Goal: Information Seeking & Learning: Learn about a topic

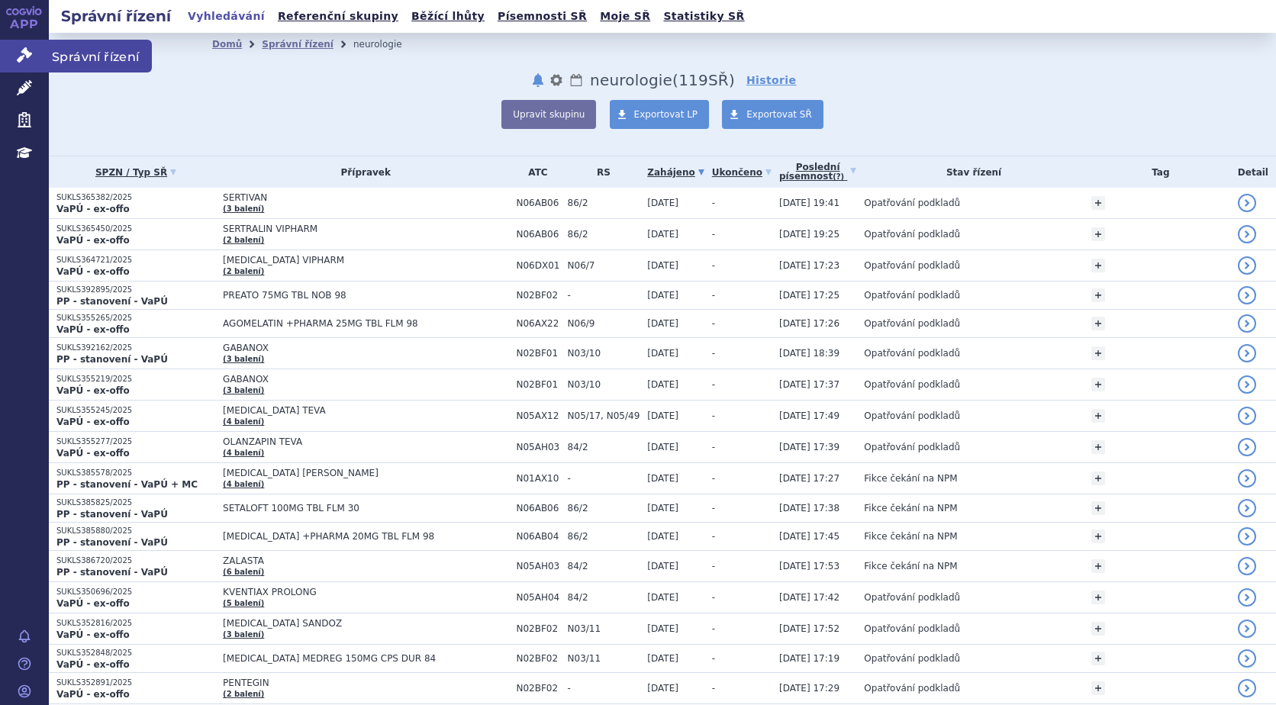
scroll to position [2888, 0]
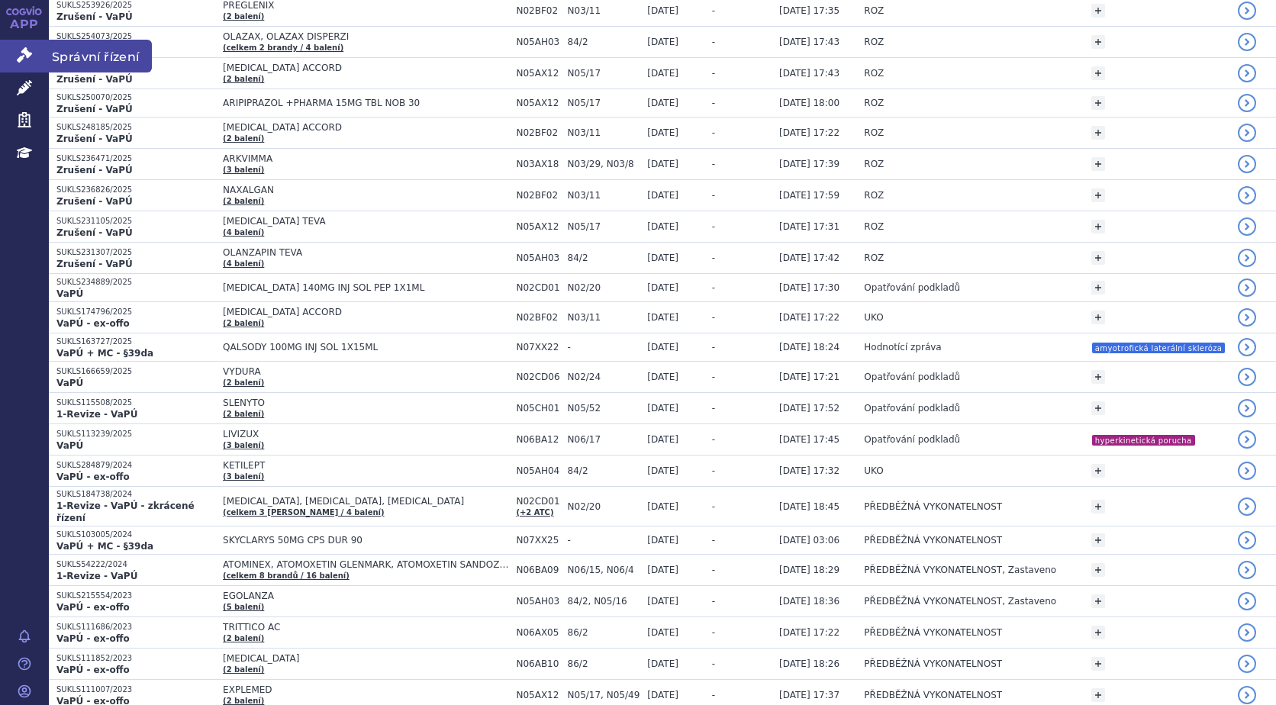
click at [27, 54] on icon at bounding box center [24, 54] width 15 height 15
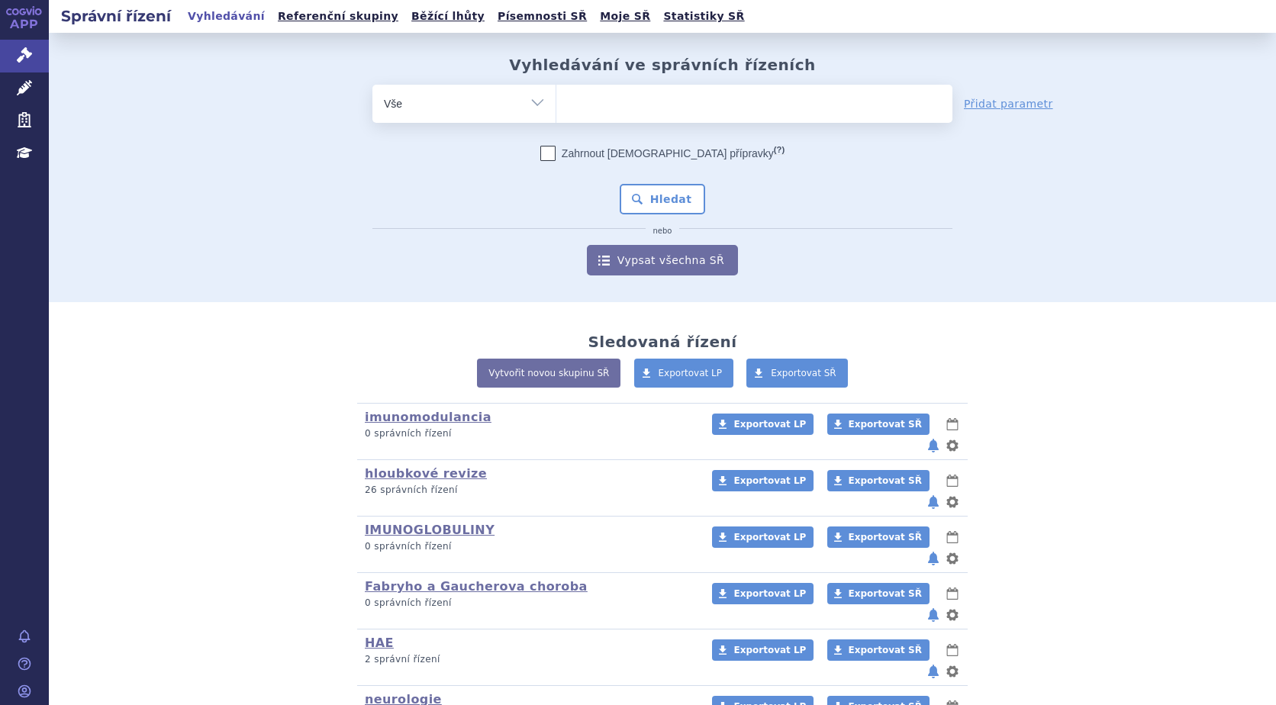
scroll to position [136, 0]
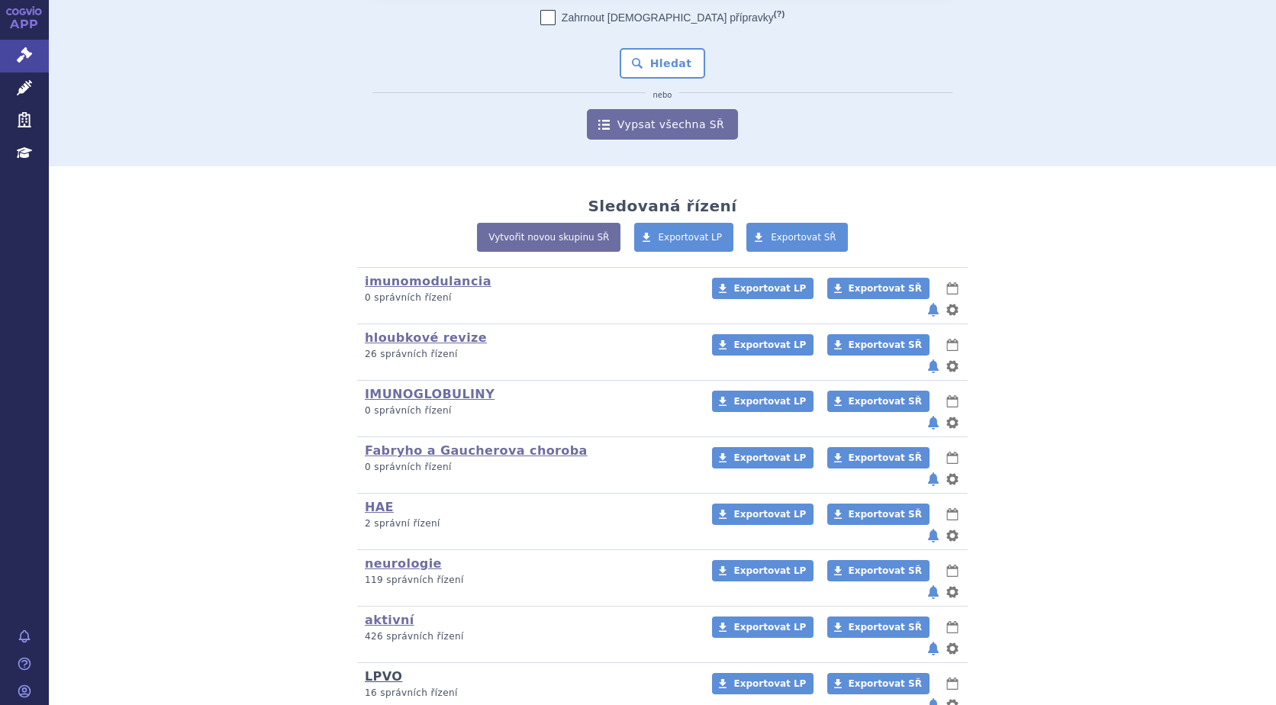
click at [375, 669] on link "LPVO" at bounding box center [383, 676] width 37 height 14
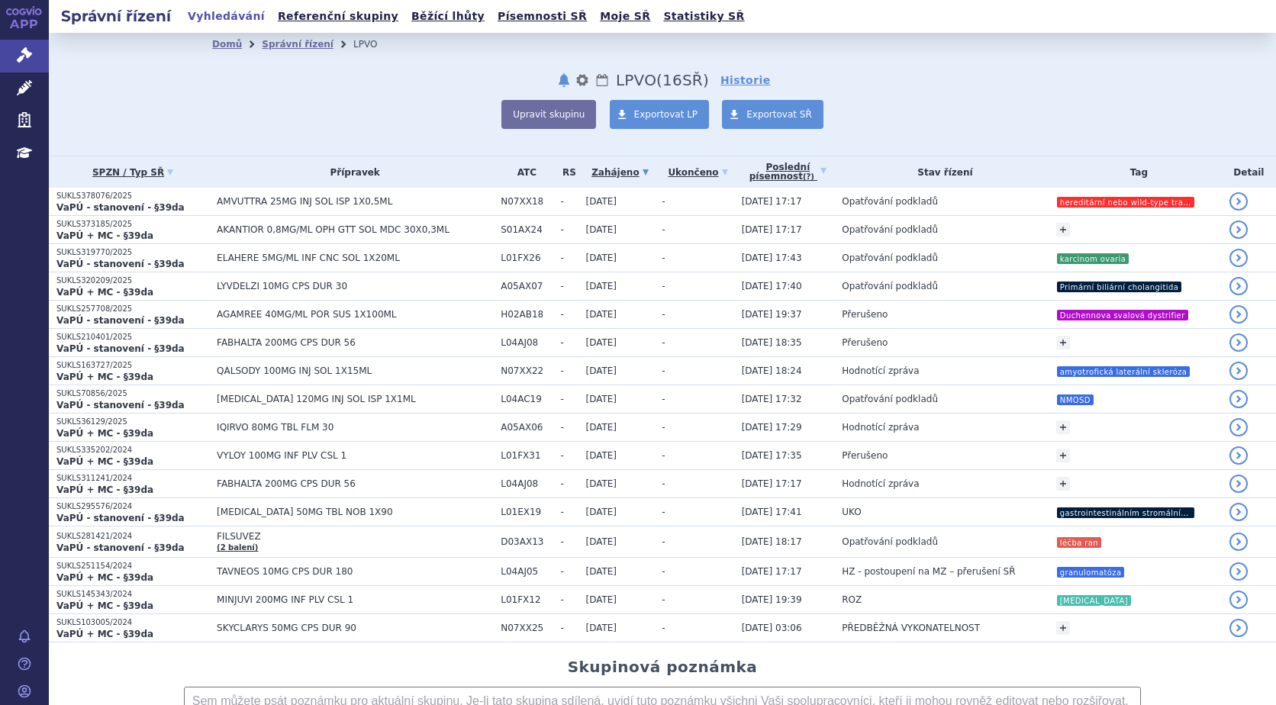
scroll to position [76, 0]
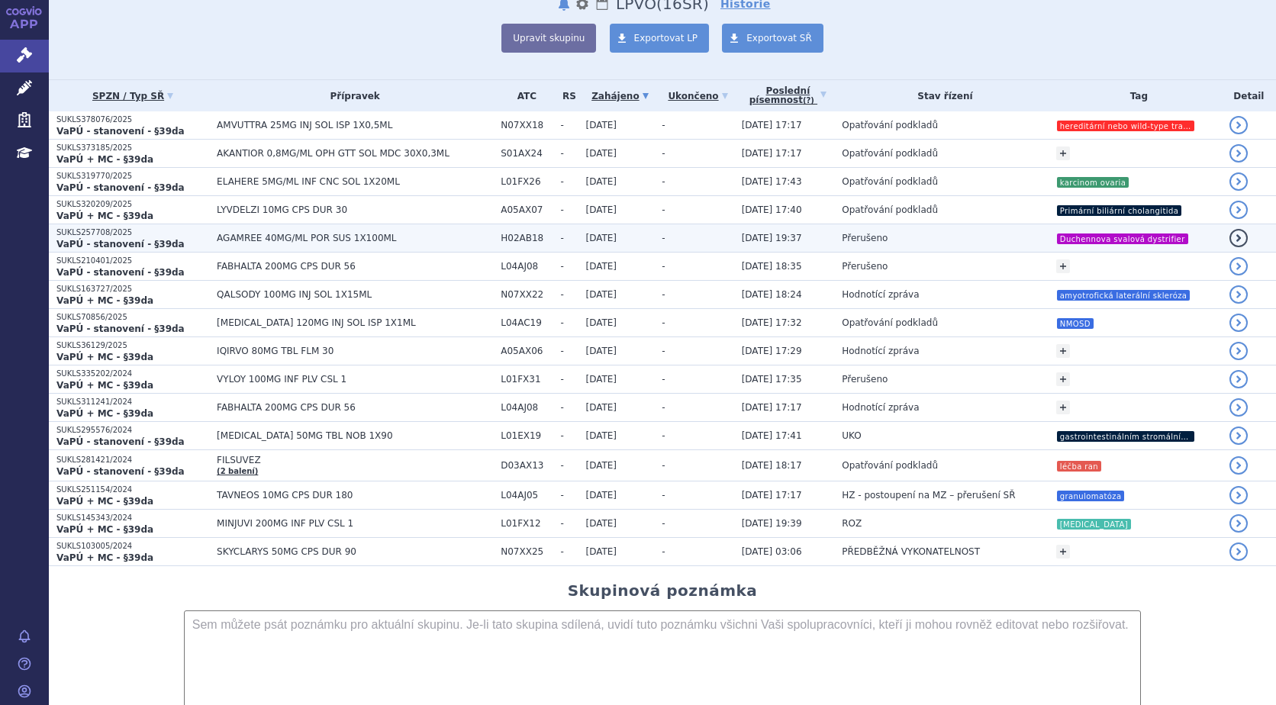
click at [229, 231] on td "AGAMREE 40MG/ML POR SUS 1X100ML" at bounding box center [351, 238] width 284 height 28
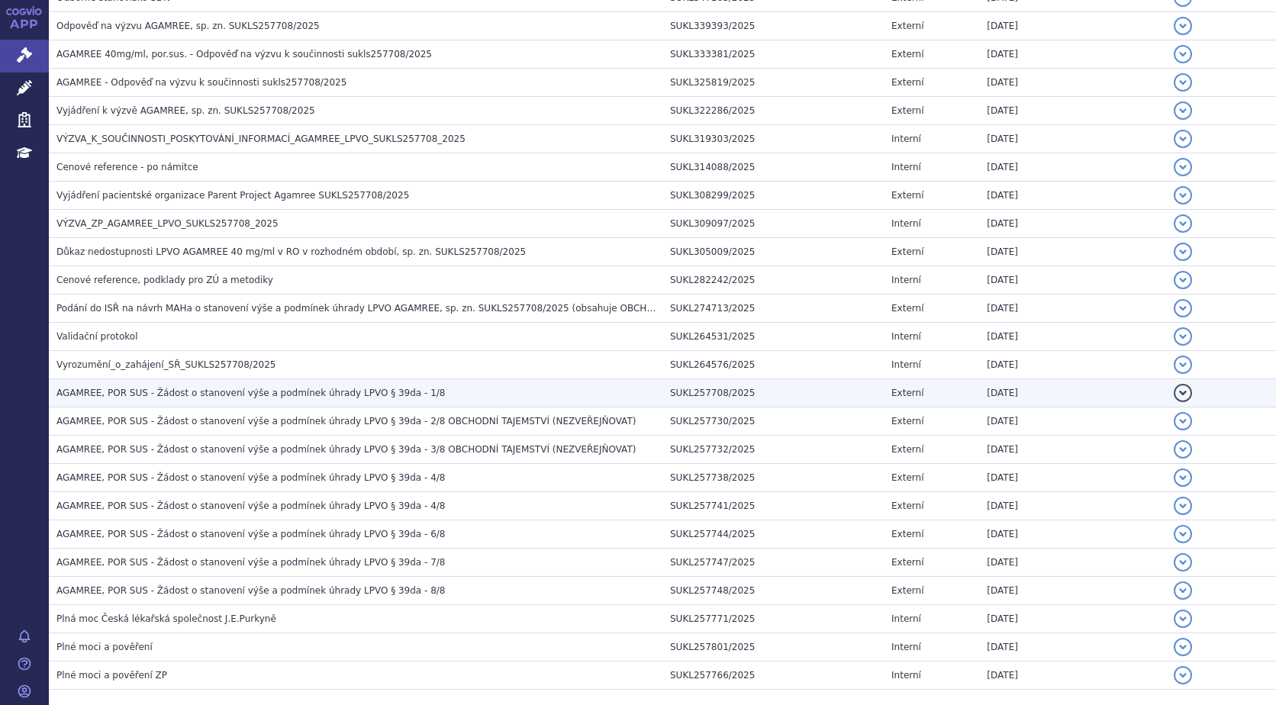
scroll to position [557, 0]
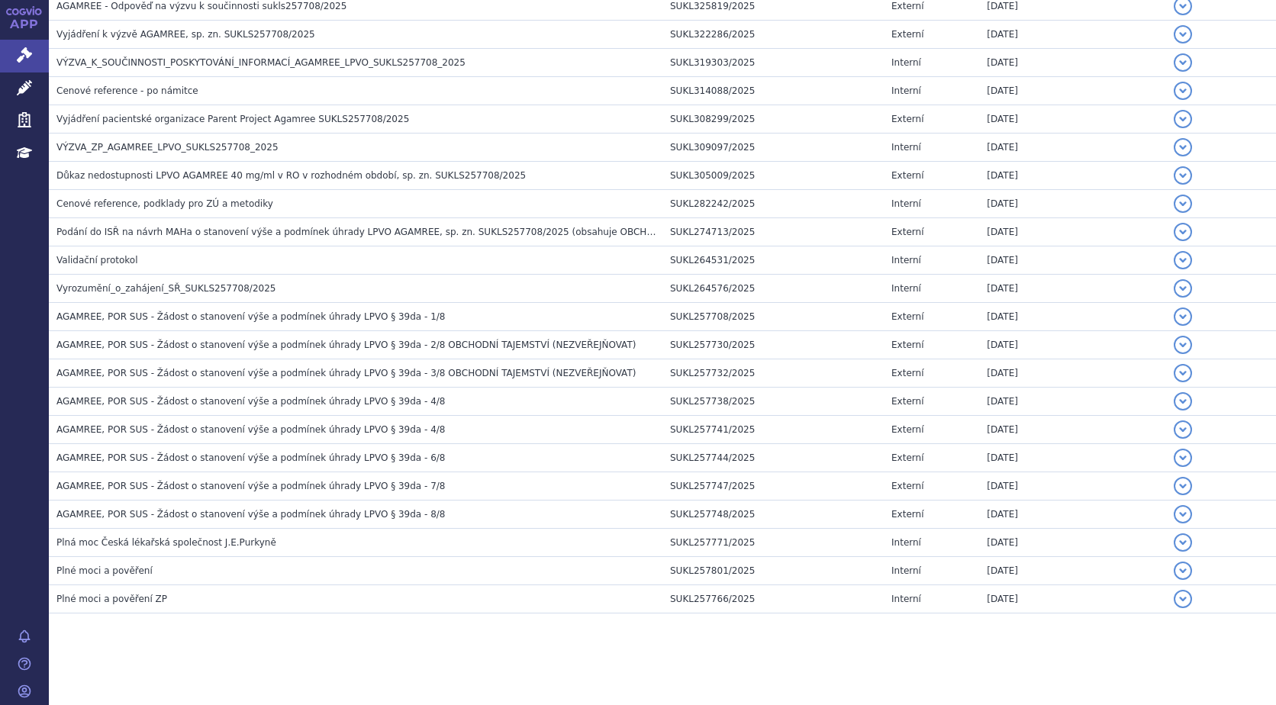
click at [1130, 675] on section "Domů Správní řízení LPVO SUKLS257708/2025 SUKLS257708/2025 VERSO Zahájeno: 30.0…" at bounding box center [662, 90] width 1227 height 1229
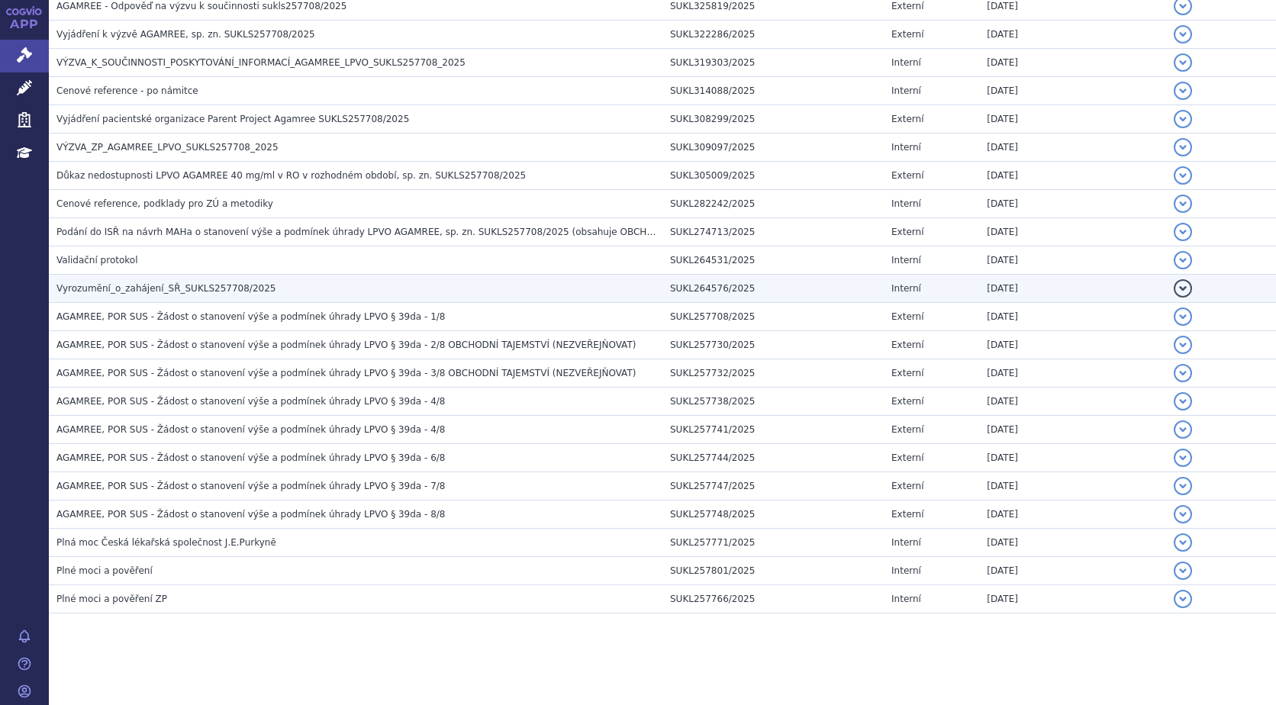
click at [145, 283] on span "Vyrozumění_o_zahájení_SŘ_SUKLS257708/2025" at bounding box center [165, 288] width 219 height 11
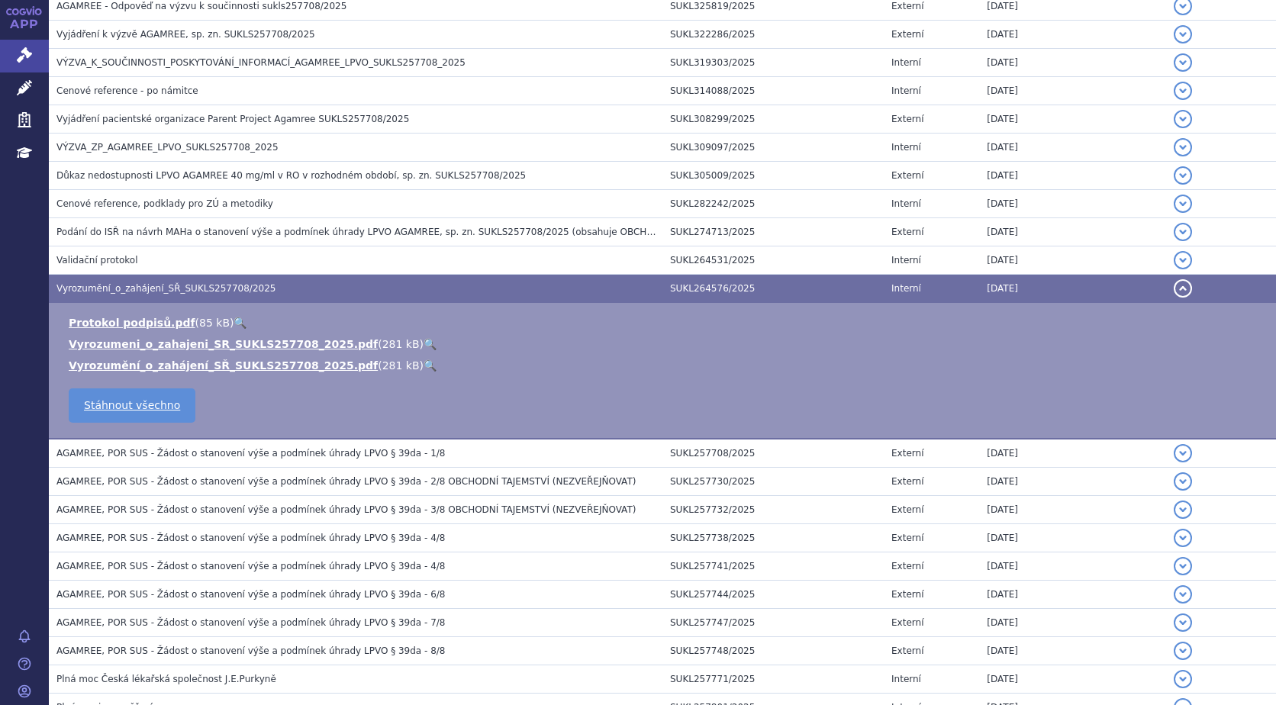
click at [424, 340] on link "🔍" at bounding box center [430, 344] width 13 height 12
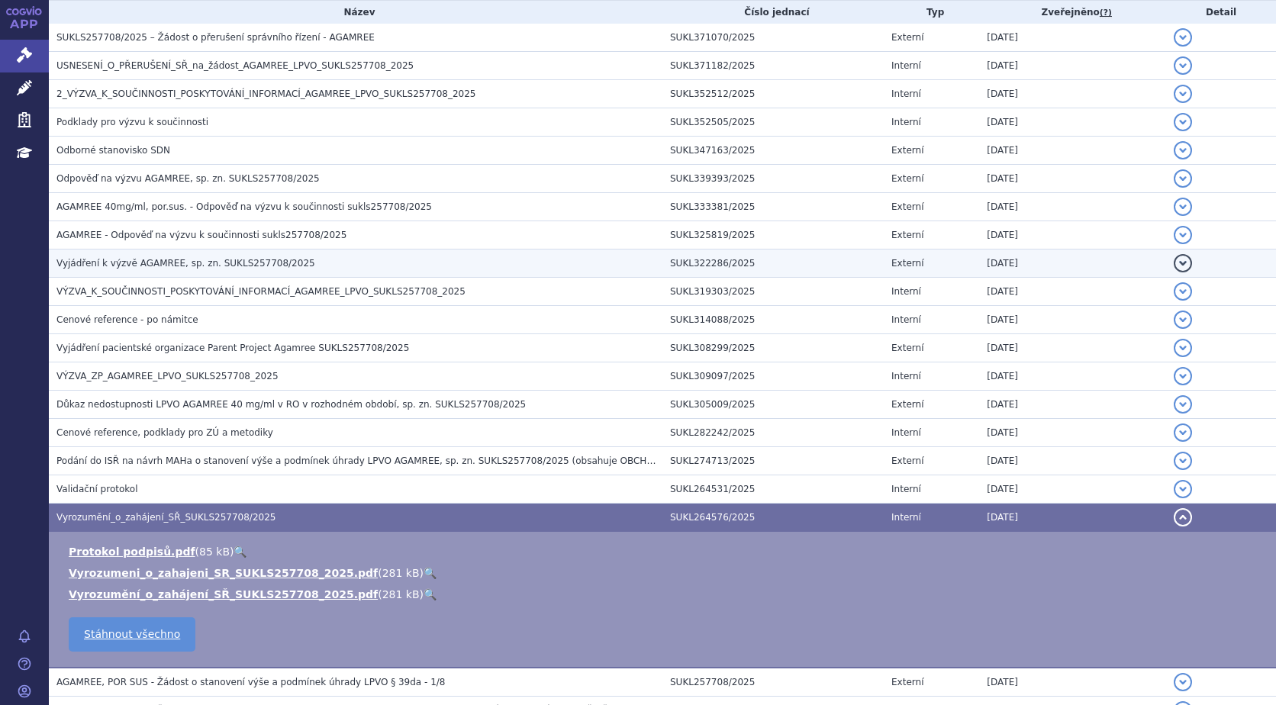
click at [301, 260] on h3 "Vyjádření k výzvě AGAMREE, sp. zn. SUKLS257708/2025" at bounding box center [359, 263] width 606 height 15
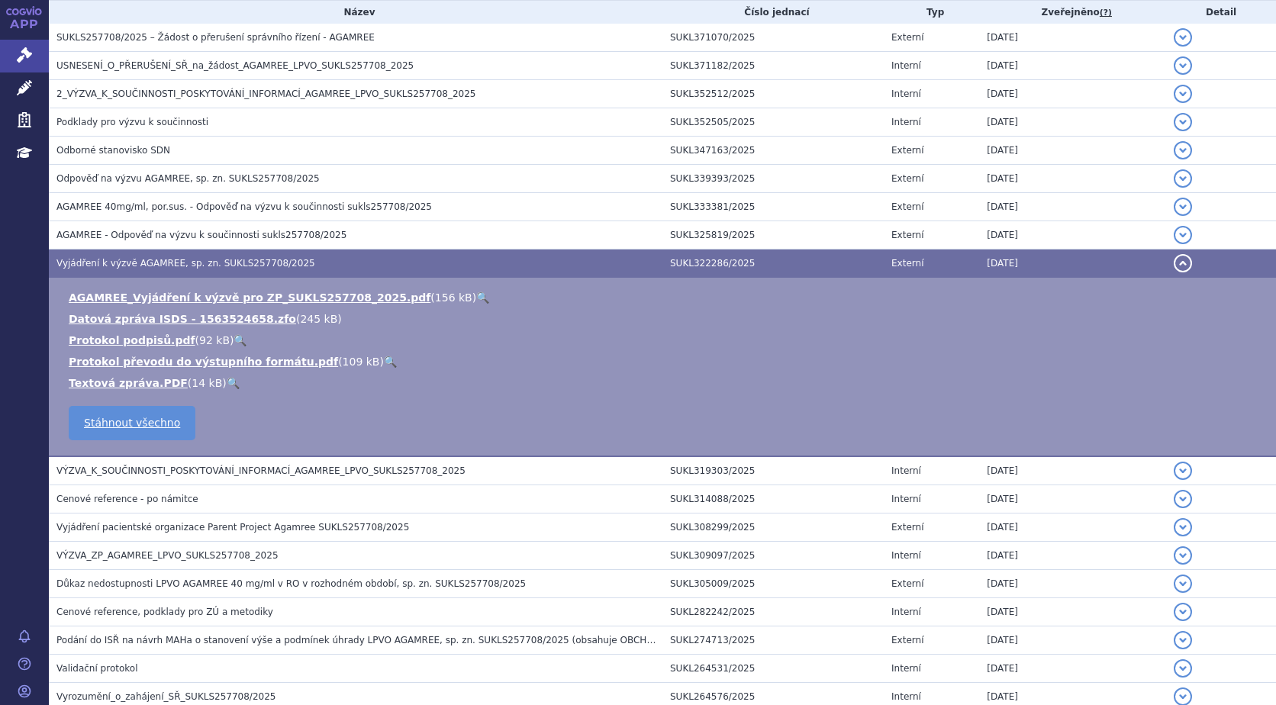
click at [476, 294] on link "🔍" at bounding box center [482, 298] width 13 height 12
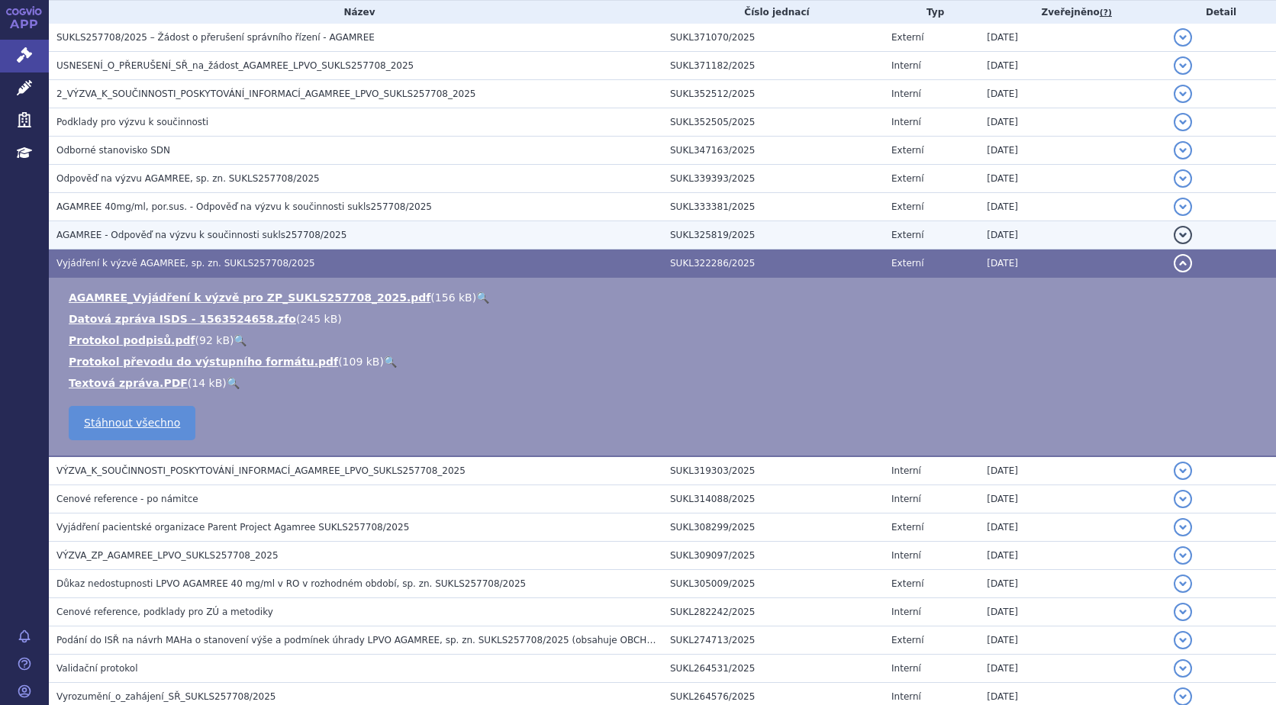
click at [209, 233] on span "AGAMREE - Odpověď na výzvu k součinnosti sukls257708/2025" at bounding box center [201, 235] width 290 height 11
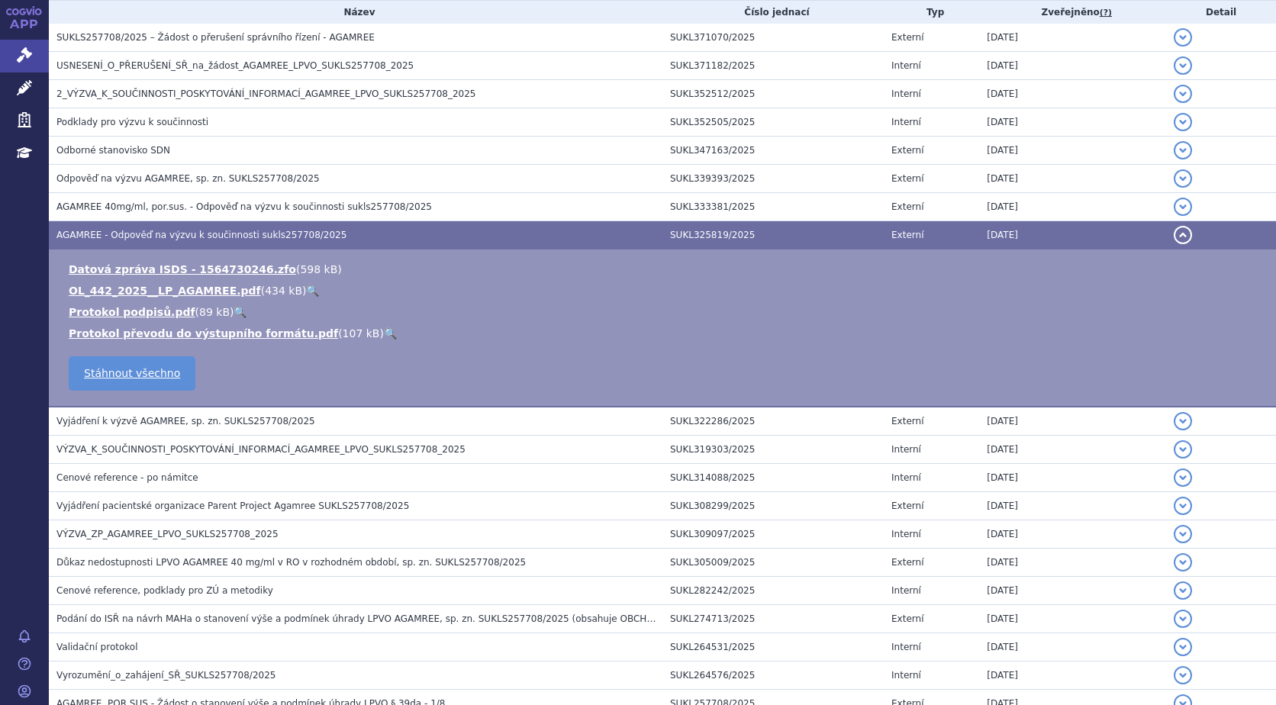
click at [306, 287] on link "🔍" at bounding box center [312, 291] width 13 height 12
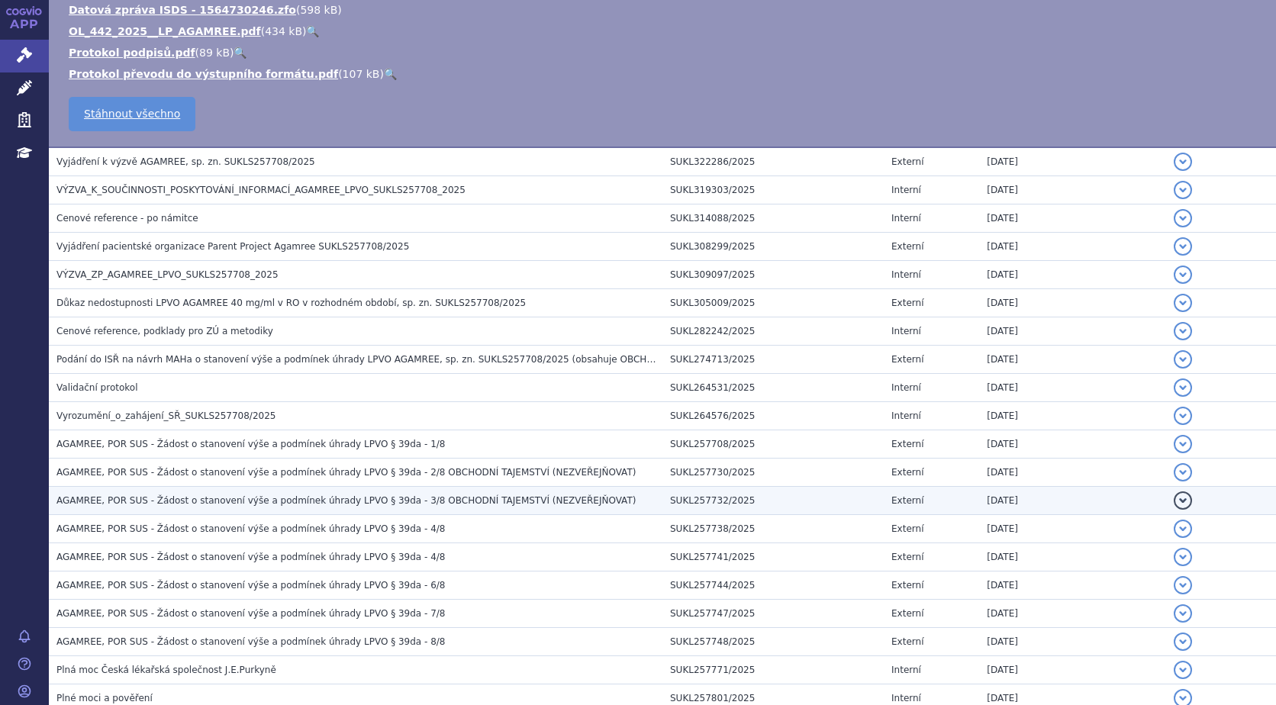
scroll to position [715, 0]
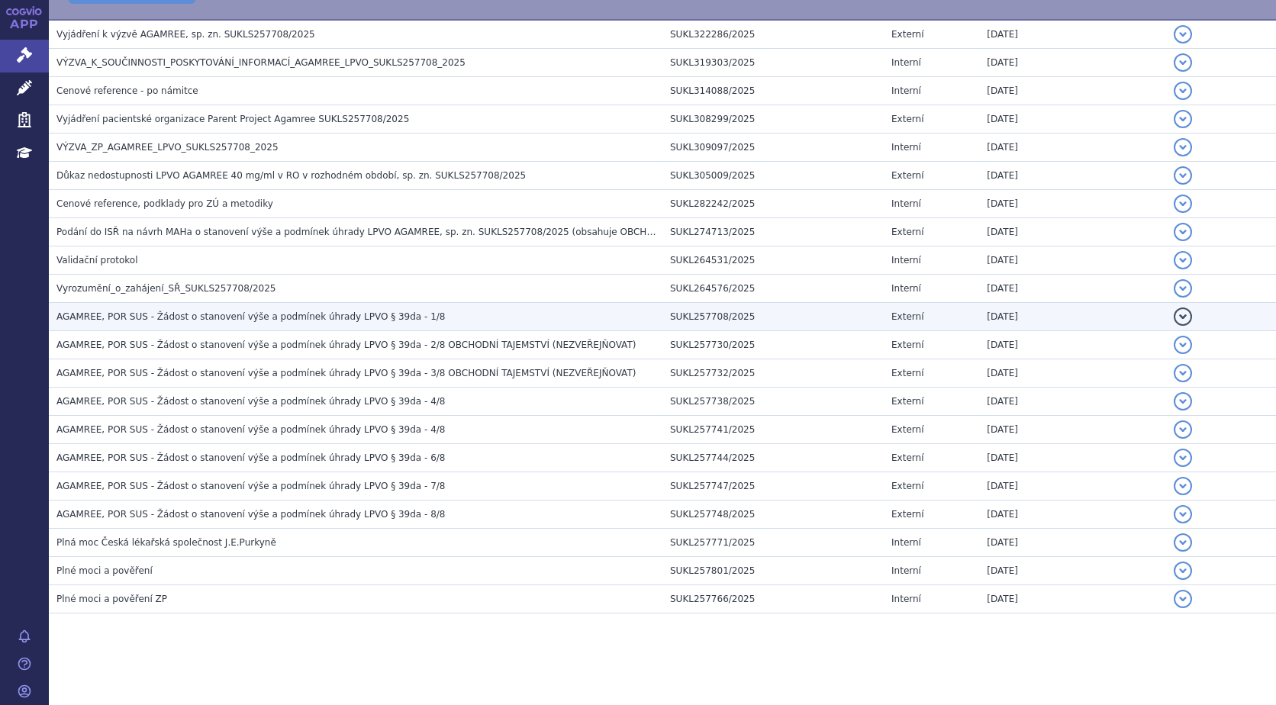
click at [390, 316] on span "AGAMREE, POR SUS - Žádost o stanovení výše a podmínek úhrady LPVO § 39da - 1/8" at bounding box center [250, 316] width 388 height 11
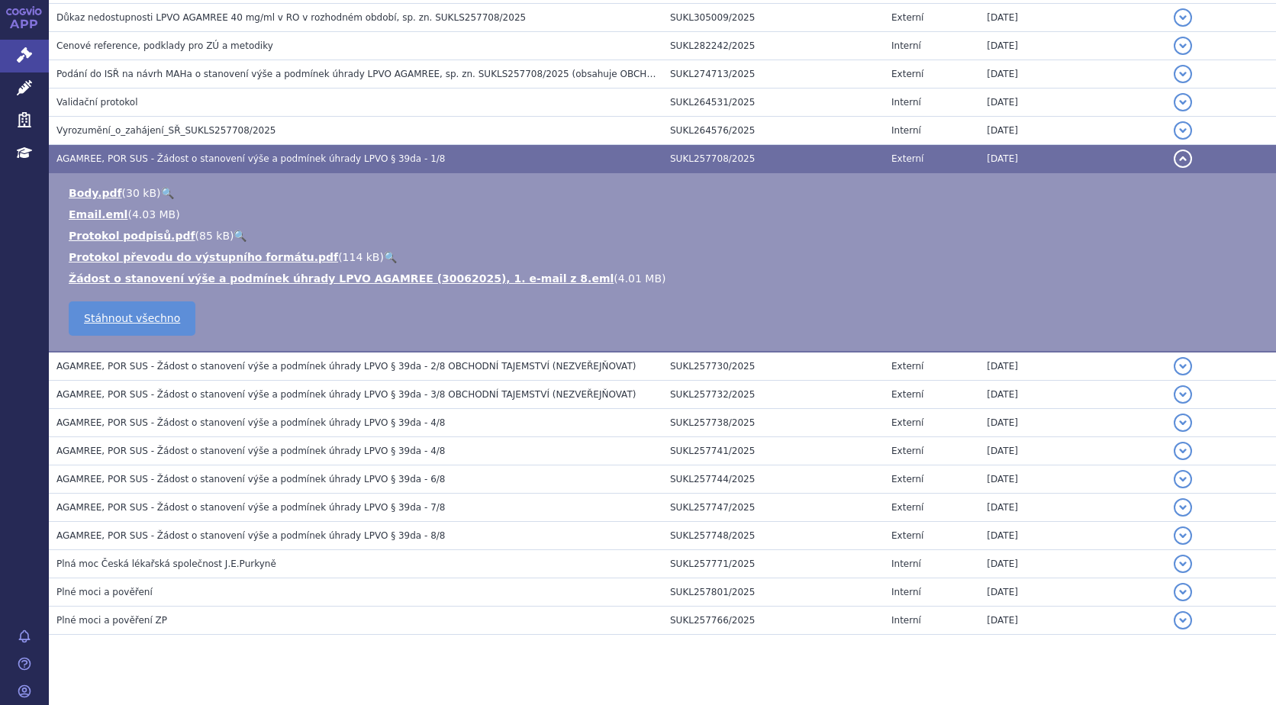
scroll to position [558, 0]
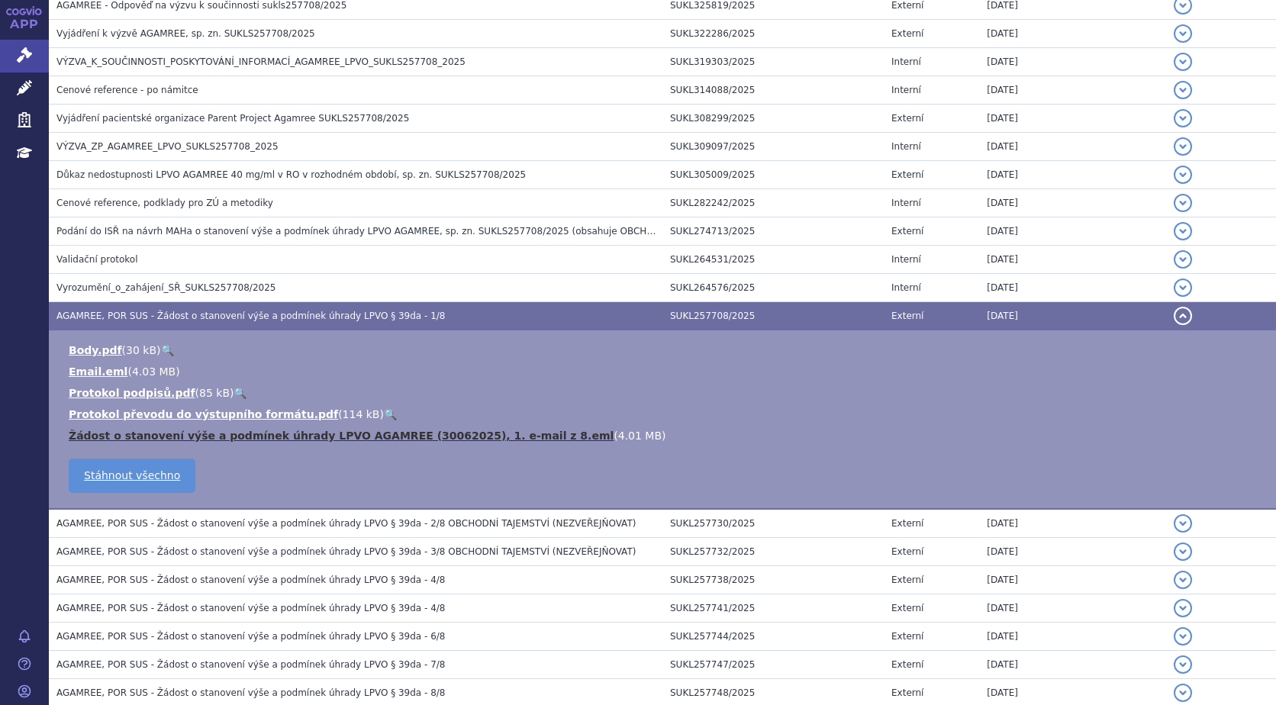
click at [268, 434] on link "Žádost o stanovení výše a podmínek úhrady LPVO AGAMREE (30062025), 1. e-mail z …" at bounding box center [341, 436] width 545 height 12
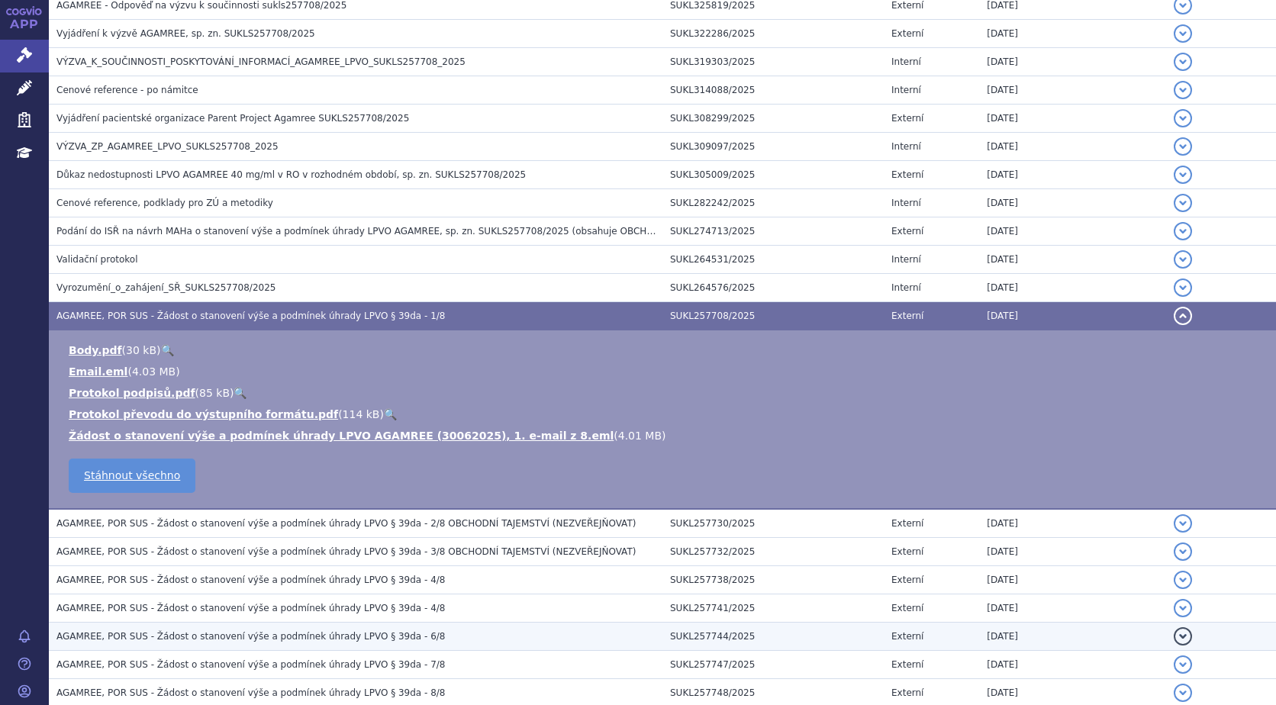
scroll to position [710, 0]
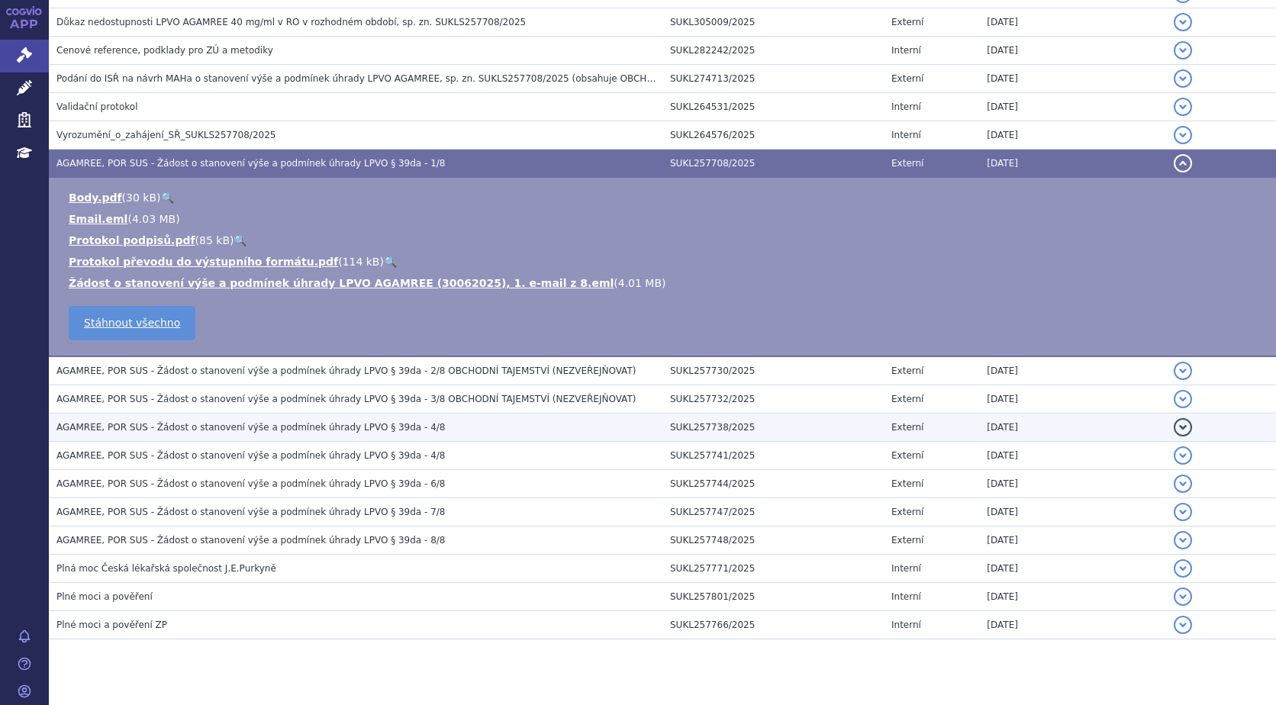
click at [321, 426] on span "AGAMREE, POR SUS - Žádost o stanovení výše a podmínek úhrady LPVO § 39da - 4/8" at bounding box center [250, 427] width 388 height 11
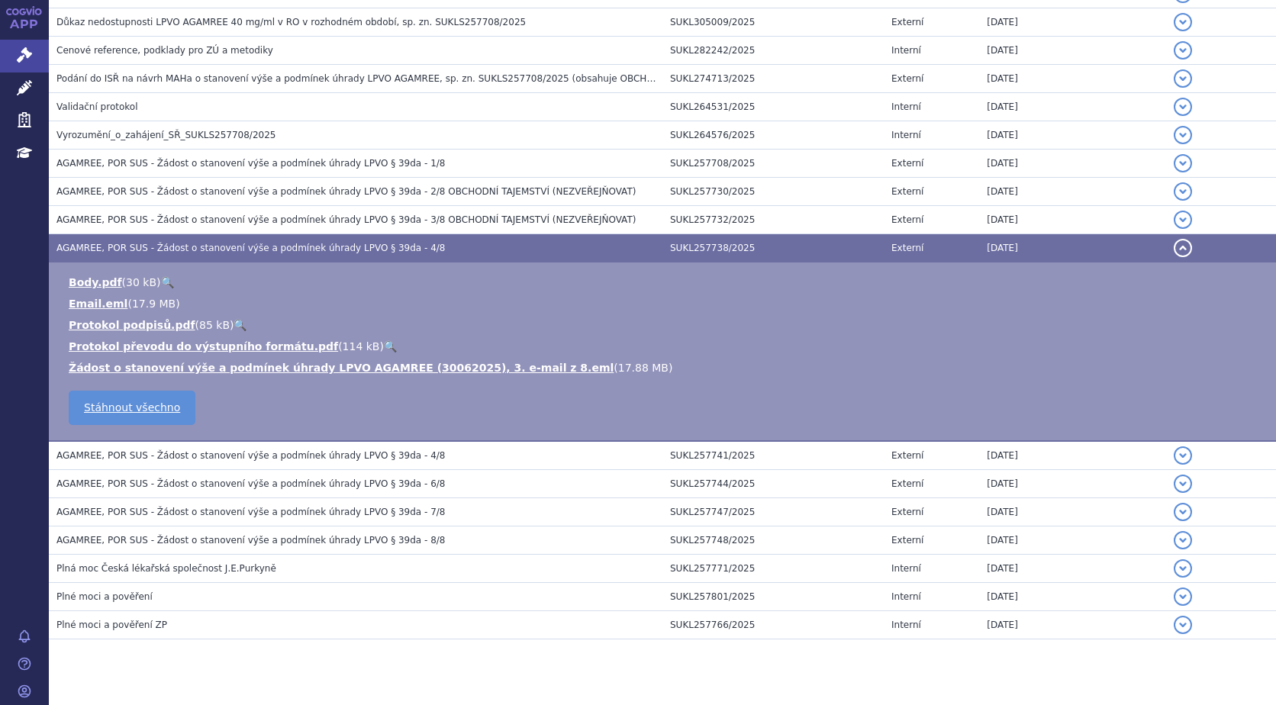
click at [259, 486] on span "AGAMREE, POR SUS - Žádost o stanovení výše a podmínek úhrady LPVO § 39da - 6/8" at bounding box center [250, 483] width 388 height 11
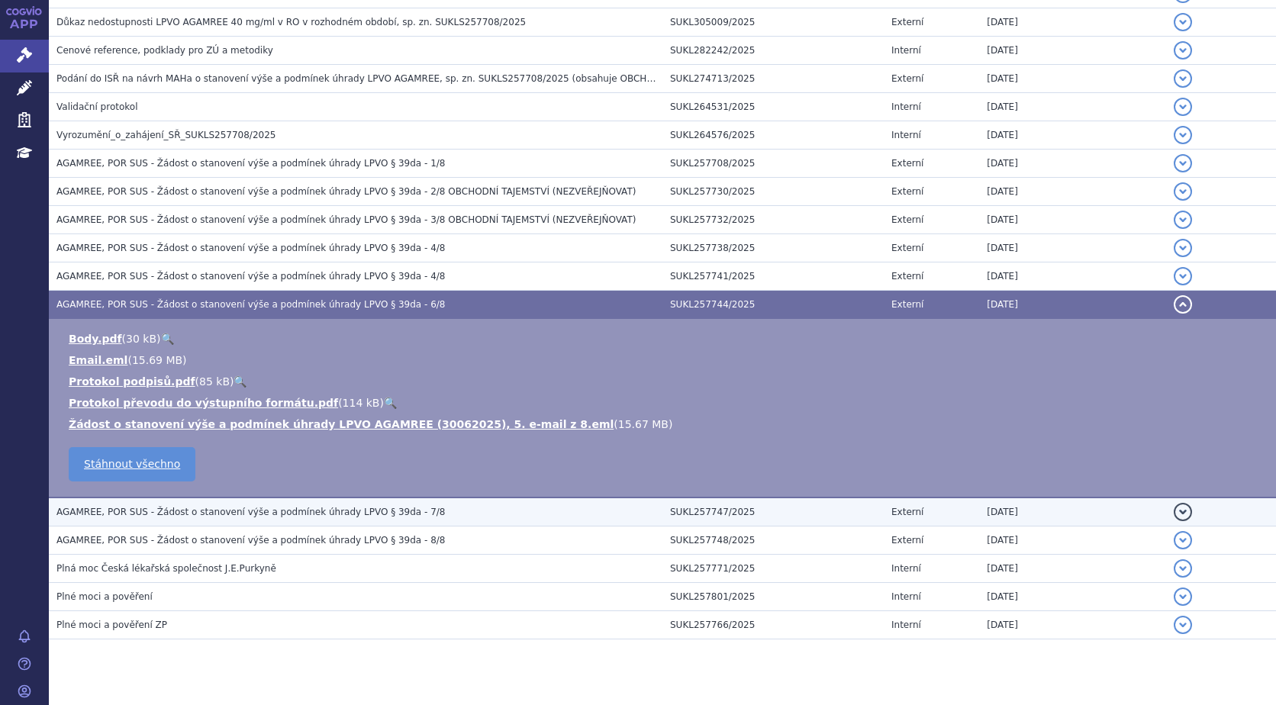
click at [280, 511] on span "AGAMREE, POR SUS - Žádost o stanovení výše a podmínek úhrady LPVO § 39da - 7/8" at bounding box center [250, 512] width 388 height 11
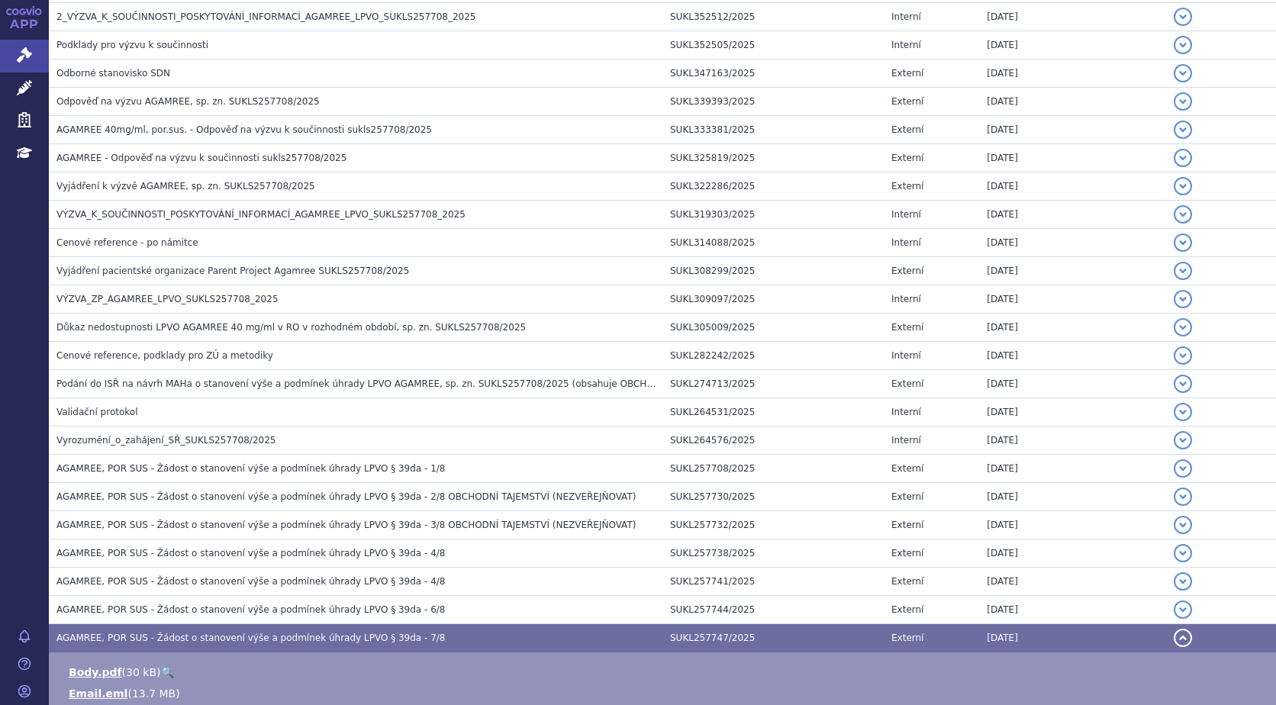
scroll to position [0, 0]
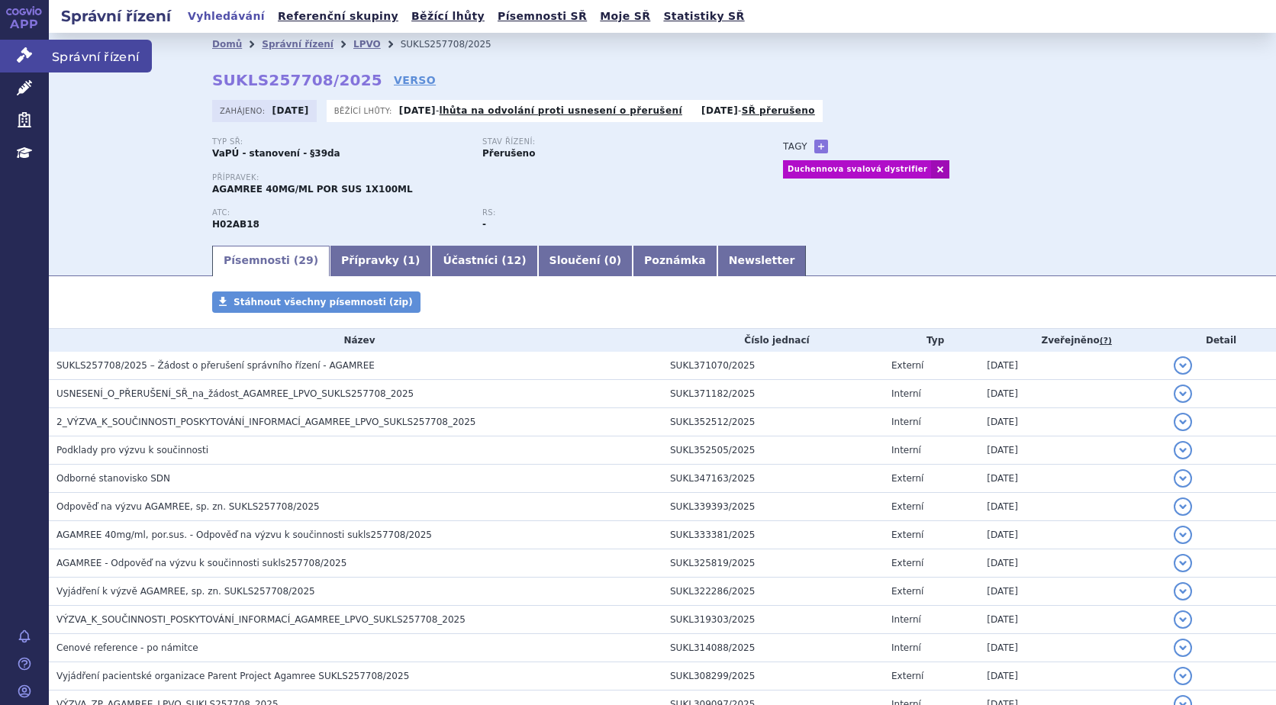
click at [24, 54] on icon at bounding box center [24, 54] width 15 height 15
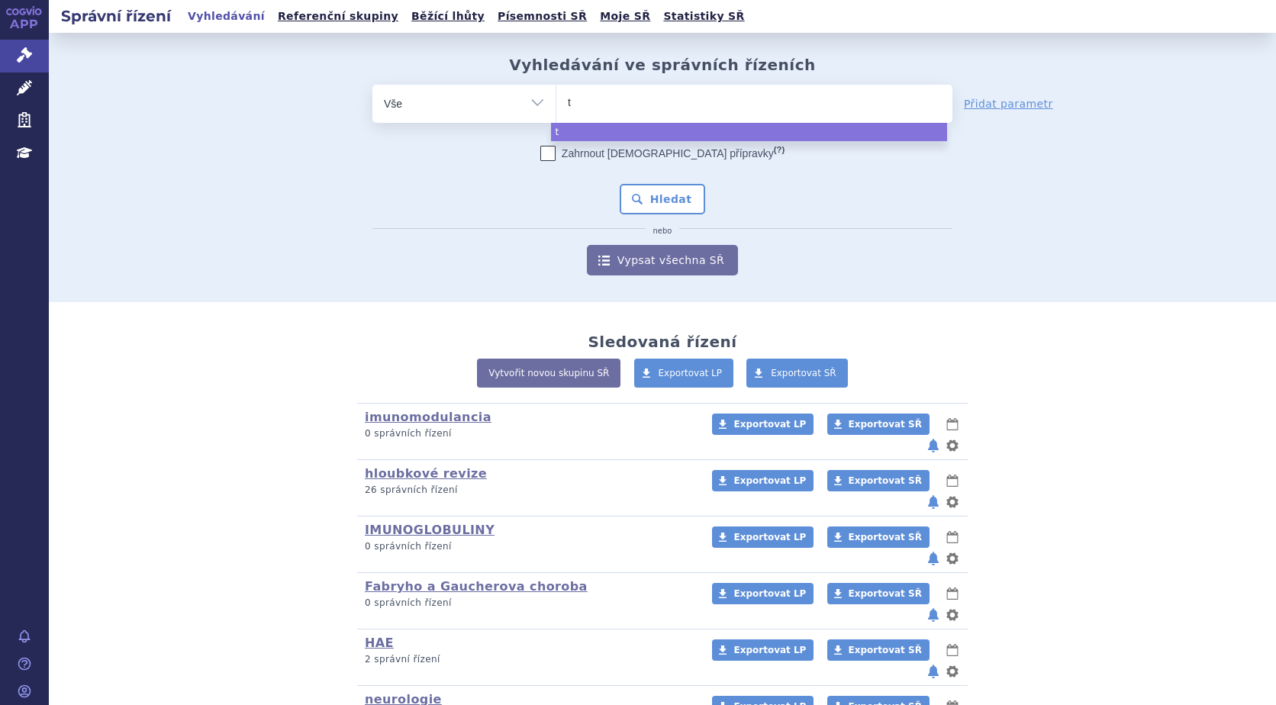
select select
type input "tyr"
click at [610, 99] on ul "tyr" at bounding box center [754, 101] width 396 height 32
click at [556, 99] on select "tyr" at bounding box center [556, 103] width 1 height 38
select select "tyr"
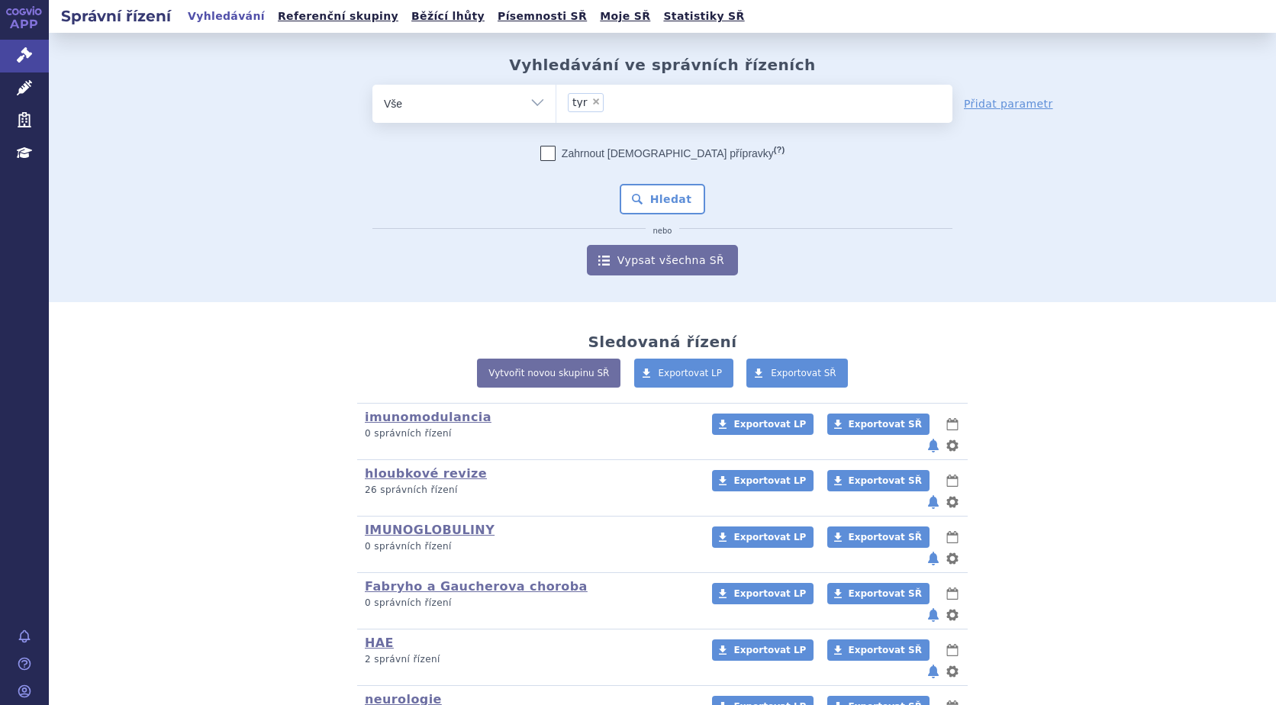
click at [591, 101] on span "×" at bounding box center [595, 101] width 9 height 9
click at [556, 101] on select "tyr" at bounding box center [556, 103] width 1 height 38
select select
click at [568, 98] on input "tyr" at bounding box center [572, 101] width 8 height 19
type input "ty"
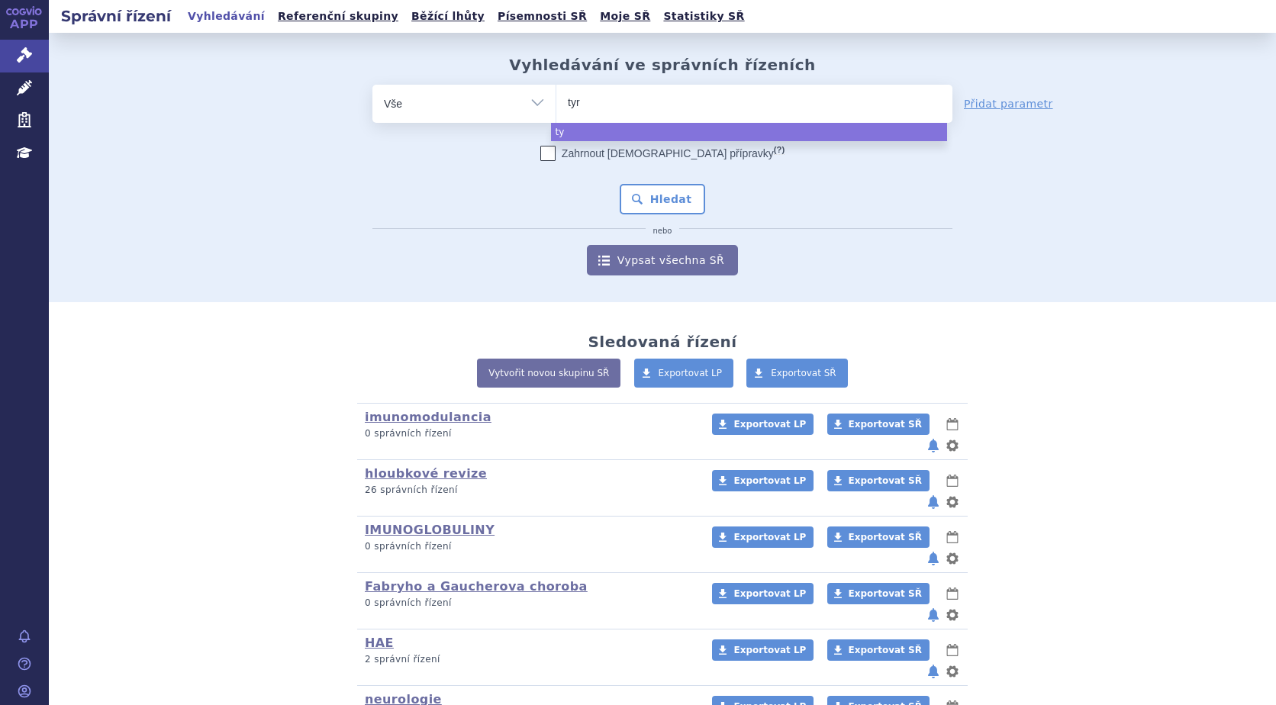
type input "tyru"
type input "tyruk"
type input "tyruko"
select select "tyruko"
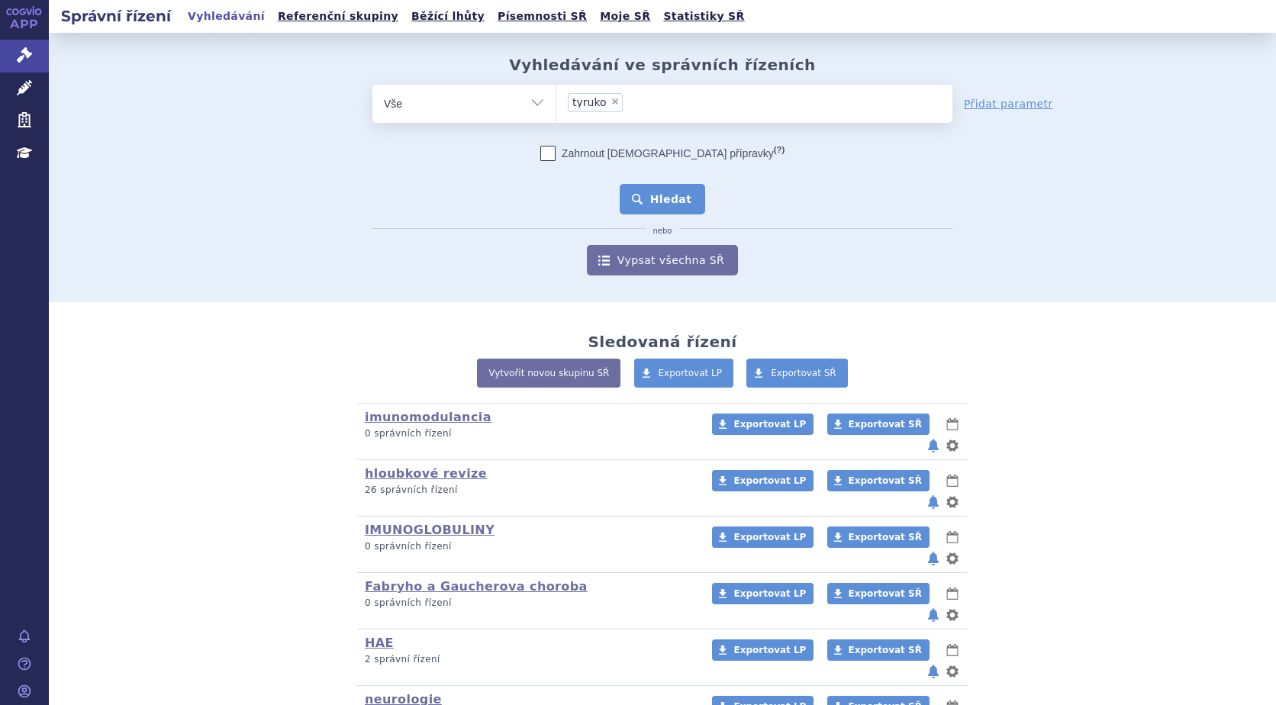
click at [652, 194] on button "Hledat" at bounding box center [663, 199] width 86 height 31
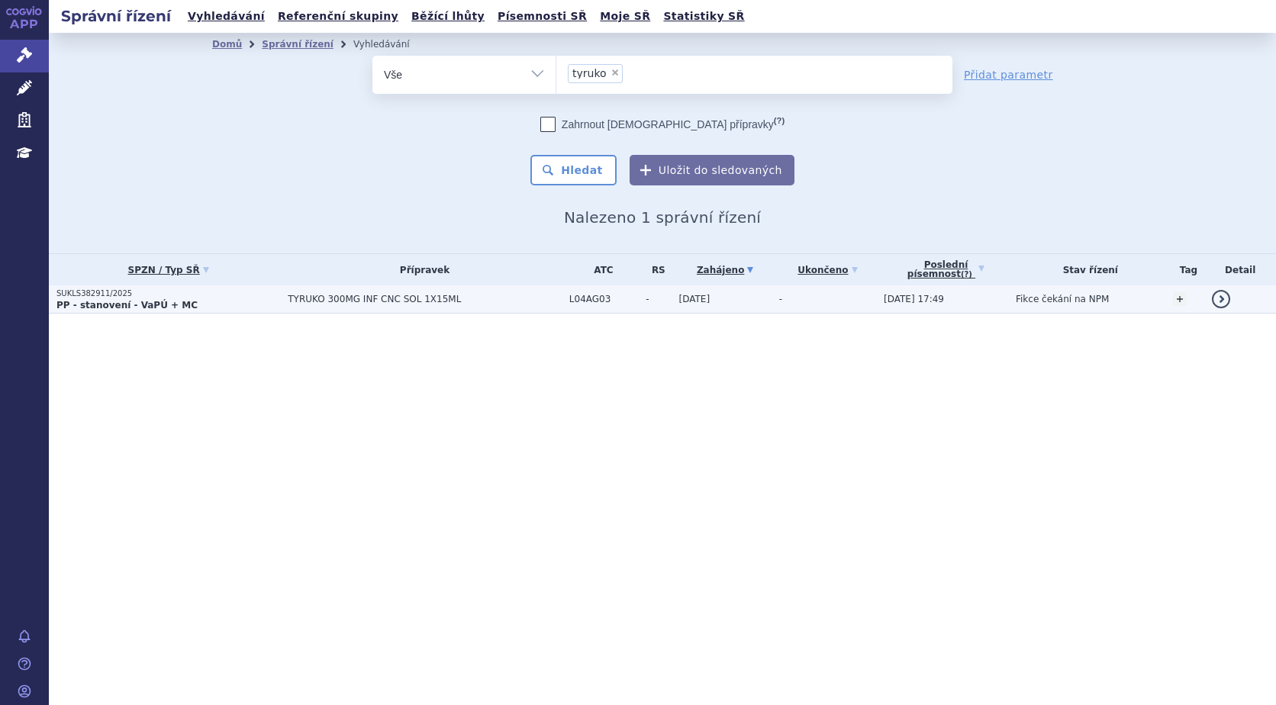
click at [330, 300] on span "TYRUKO 300MG INF CNC SOL 1X15ML" at bounding box center [425, 299] width 274 height 11
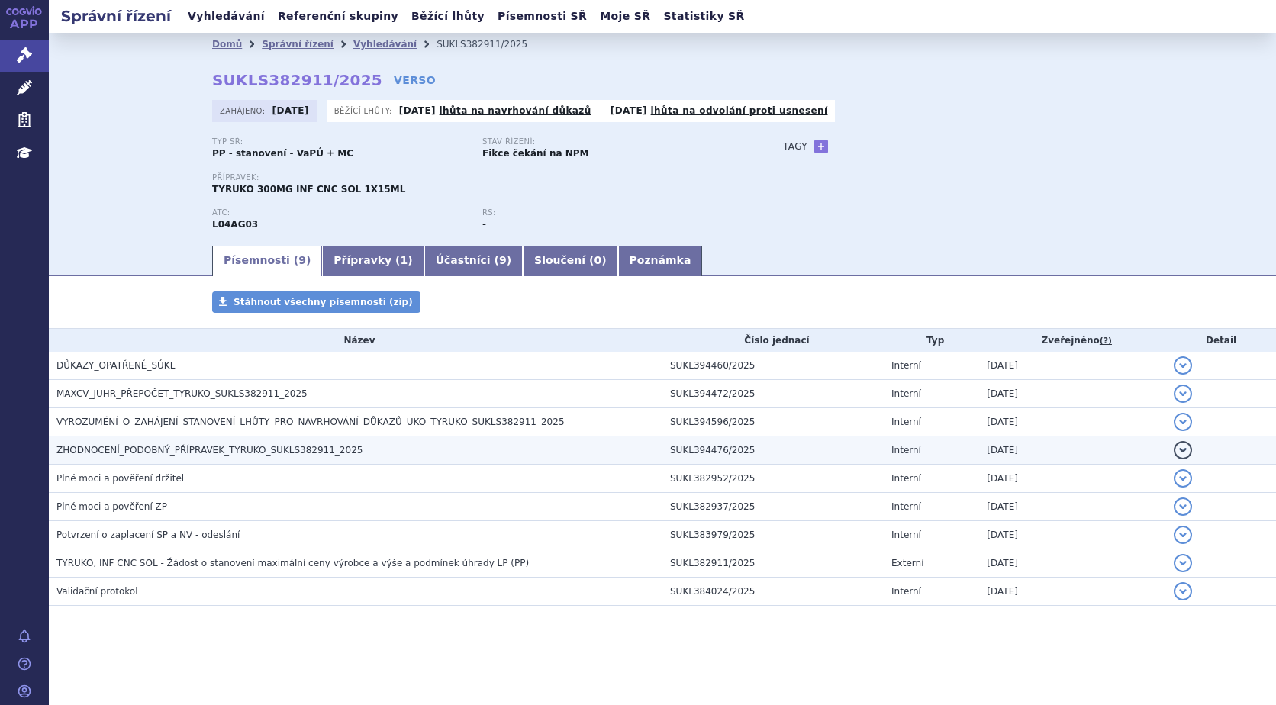
click at [1183, 448] on button "detail" at bounding box center [1183, 450] width 18 height 18
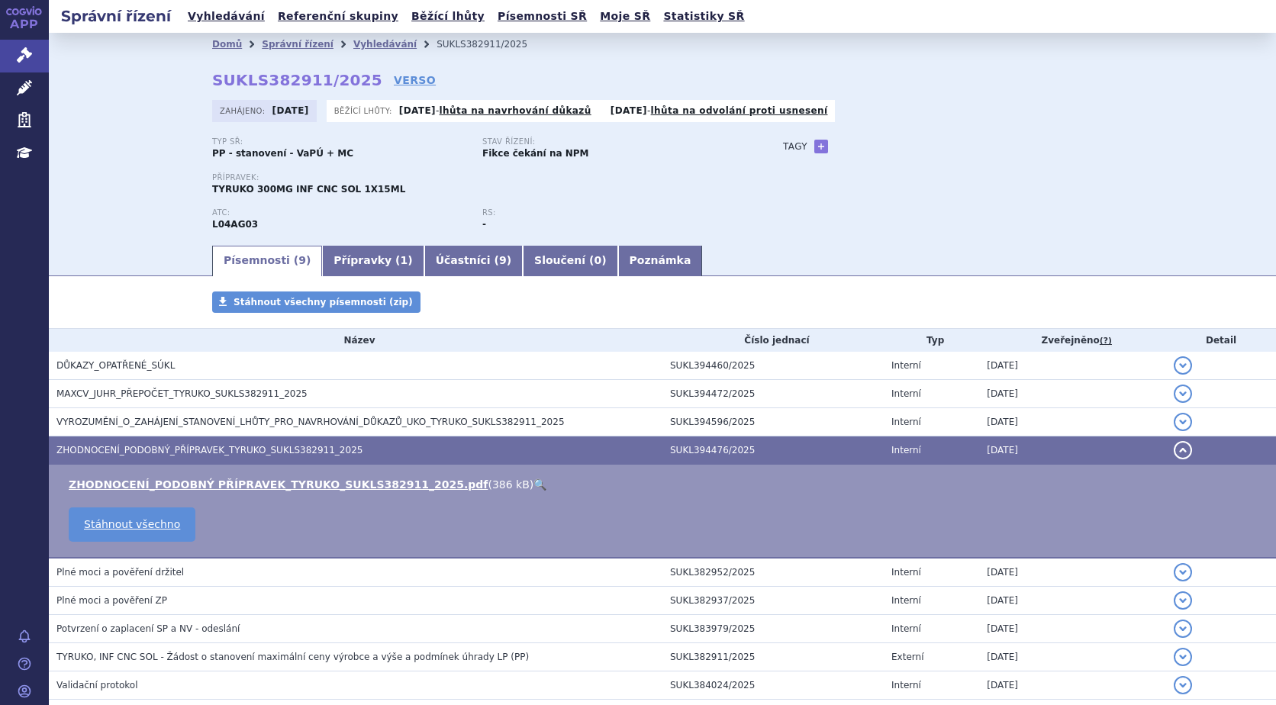
click at [533, 482] on link "🔍" at bounding box center [539, 484] width 13 height 12
